Goal: Find specific page/section: Find specific page/section

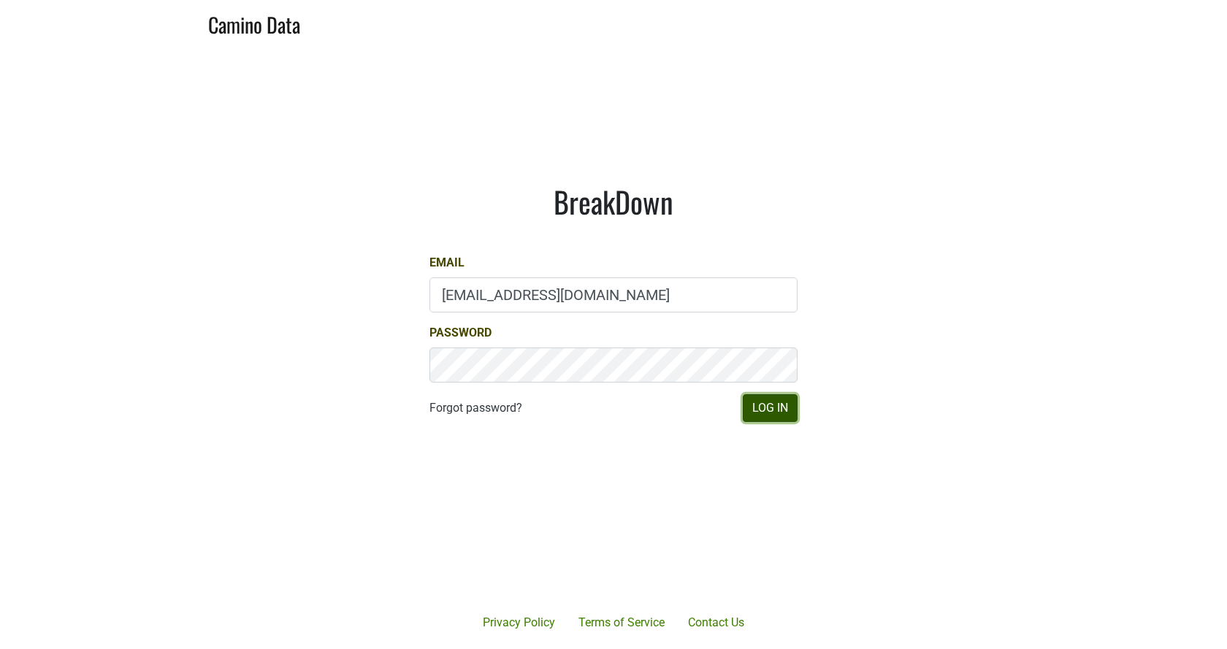
click at [796, 413] on button "Log In" at bounding box center [770, 408] width 55 height 28
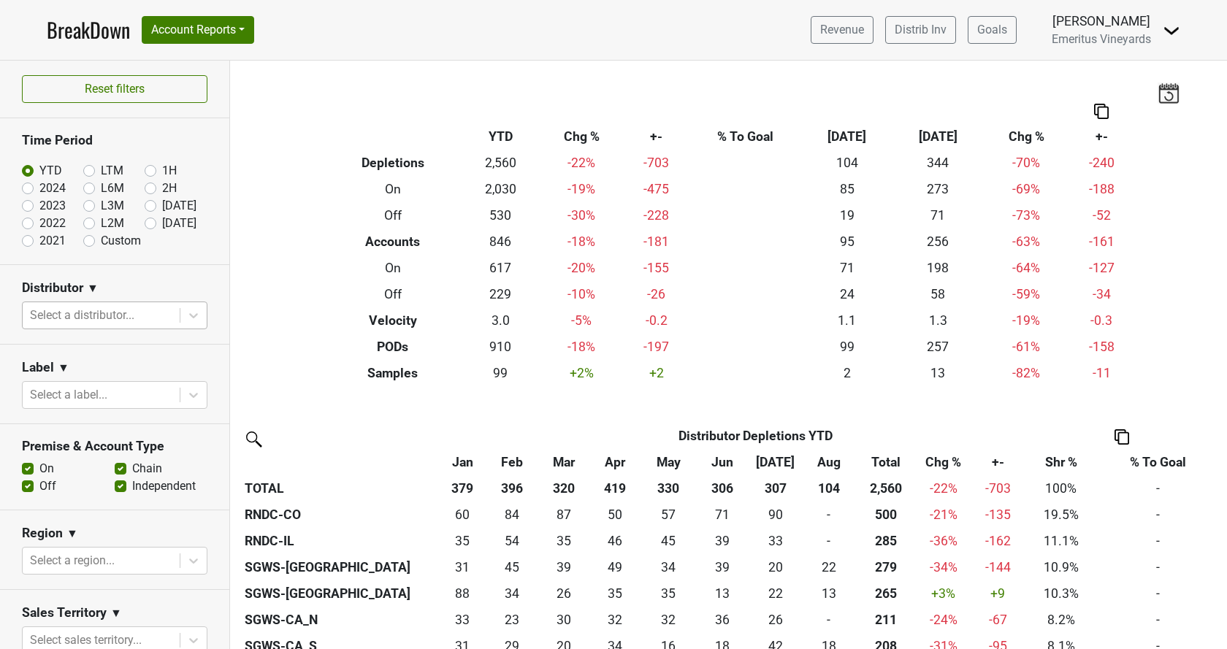
click at [113, 318] on div at bounding box center [101, 315] width 142 height 20
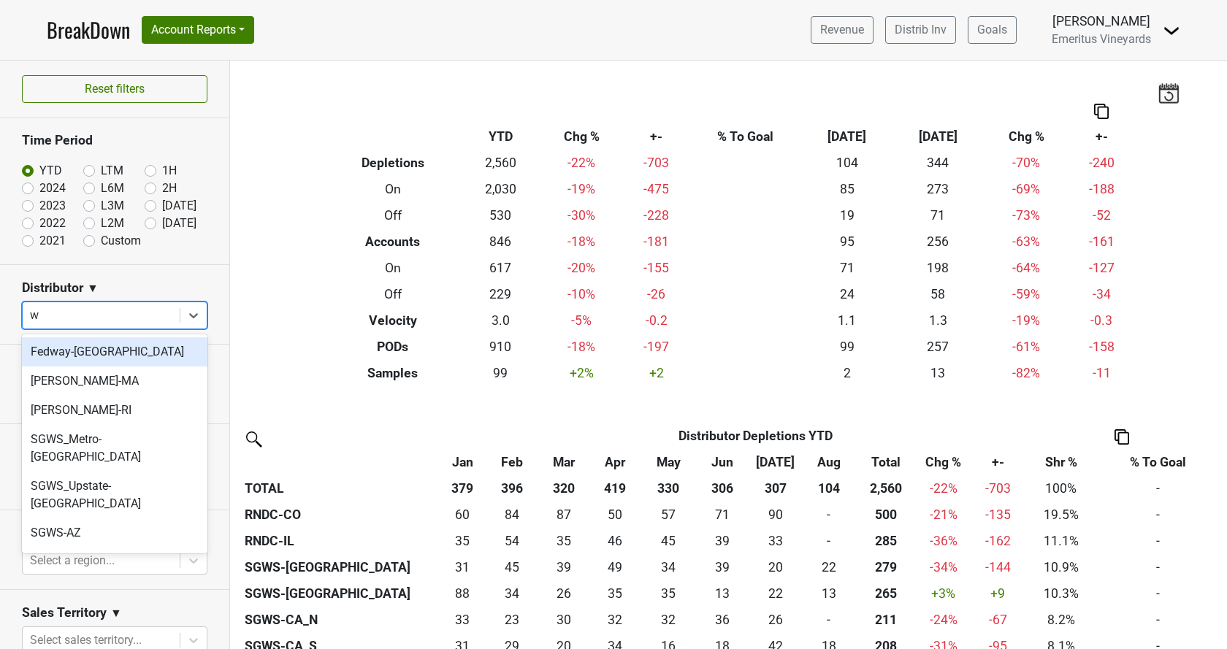
type input "wa"
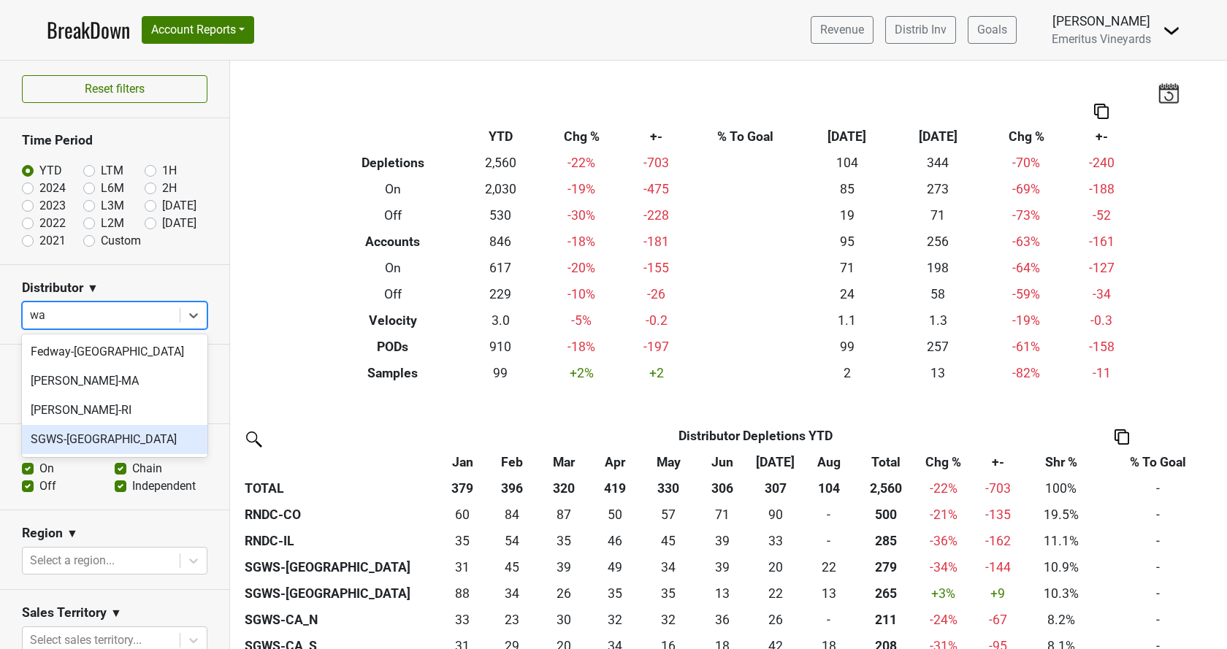
click at [97, 438] on div "SGWS-[GEOGRAPHIC_DATA]" at bounding box center [115, 439] width 186 height 29
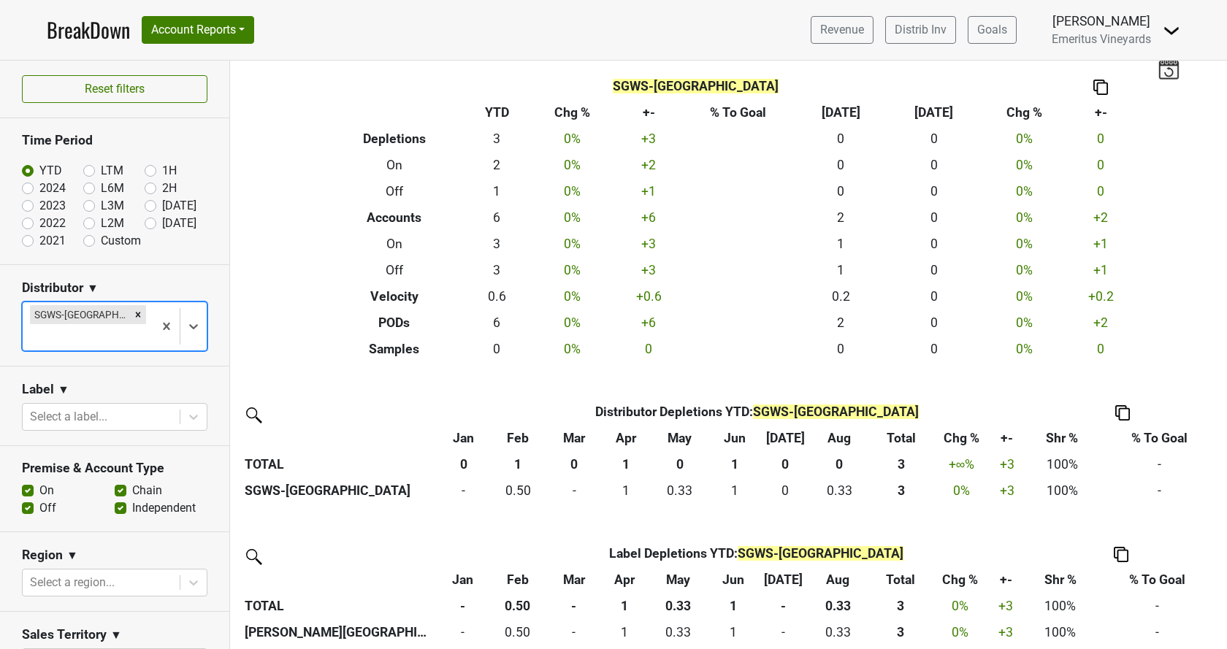
scroll to position [32, 0]
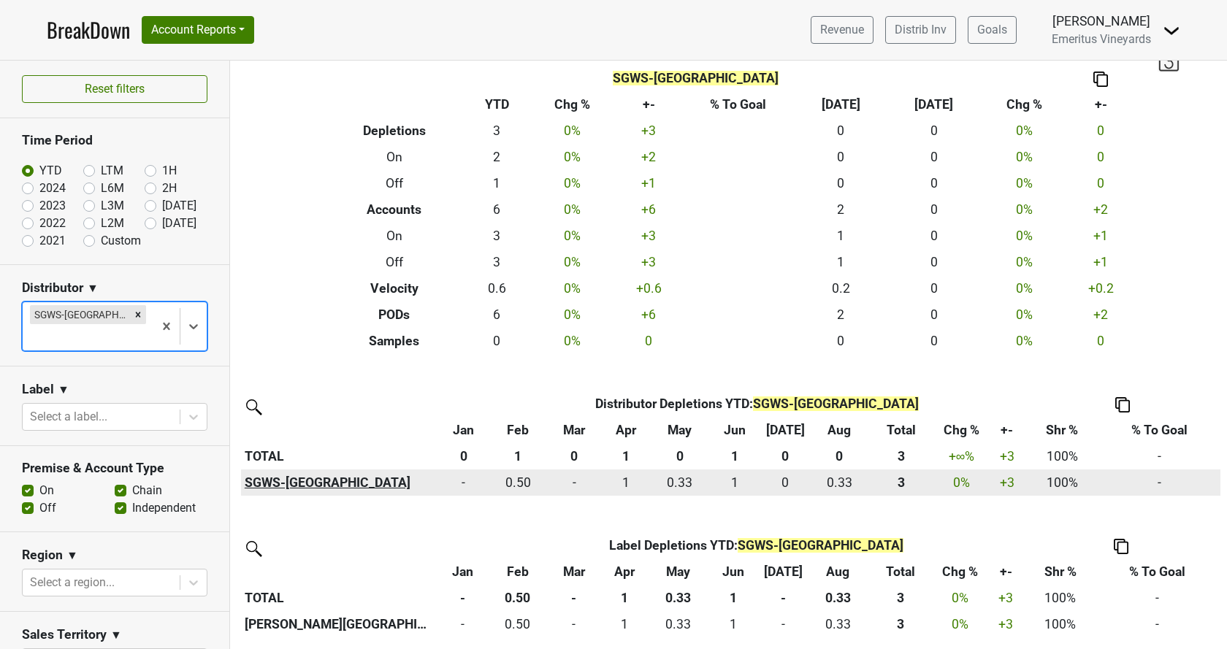
click at [270, 482] on th "SGWS-[GEOGRAPHIC_DATA]" at bounding box center [339, 483] width 197 height 26
